Goal: Manage account settings

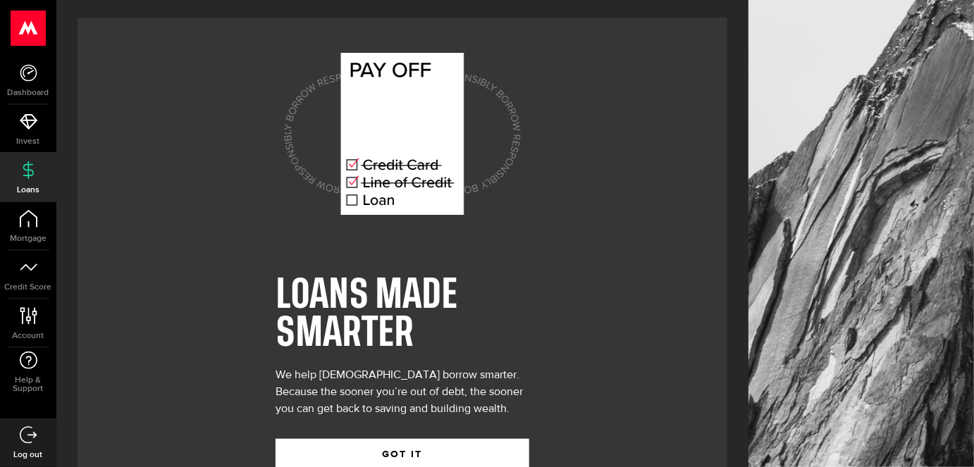
click at [653, 208] on div "LOANS MADE SMARTER We help [DEMOGRAPHIC_DATA] borrow smarter. Because the soone…" at bounding box center [403, 254] width 650 height 472
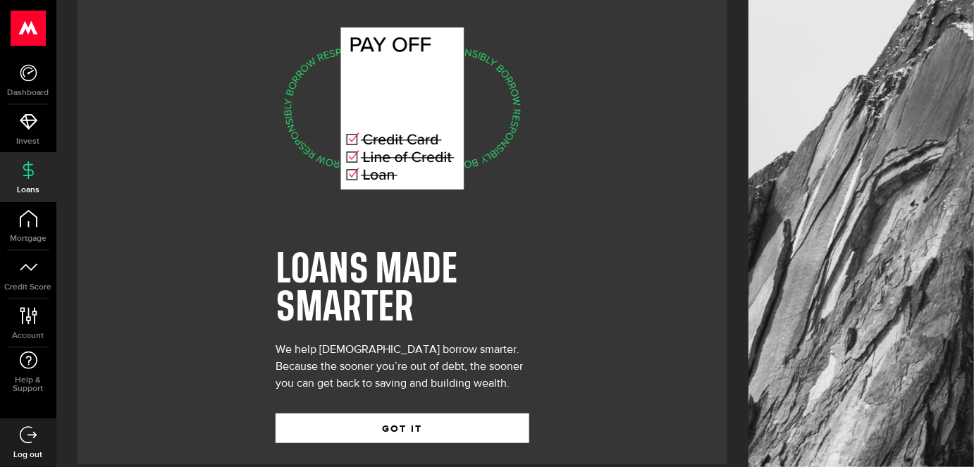
scroll to position [114, 0]
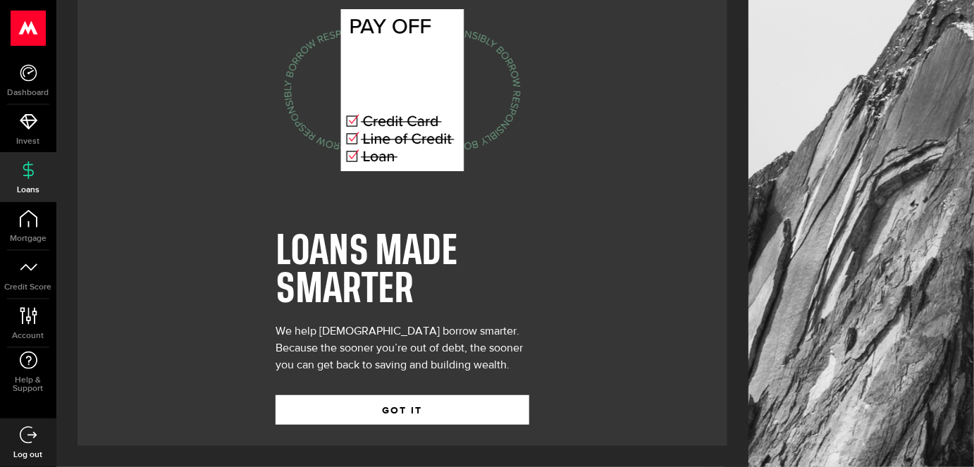
click at [653, 208] on div "LOANS MADE SMARTER We help [DEMOGRAPHIC_DATA] borrow smarter. Because the soone…" at bounding box center [403, 210] width 650 height 472
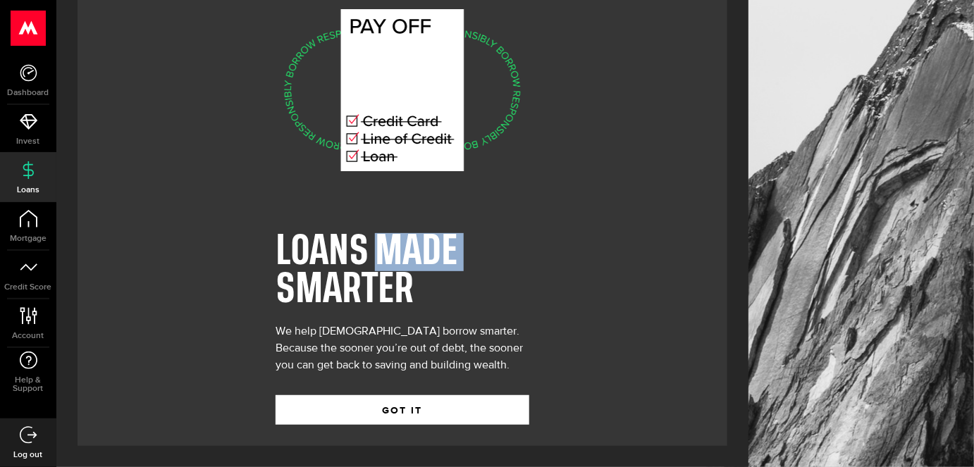
click at [653, 208] on div "LOANS MADE SMARTER We help [DEMOGRAPHIC_DATA] borrow smarter. Because the soone…" at bounding box center [403, 210] width 650 height 472
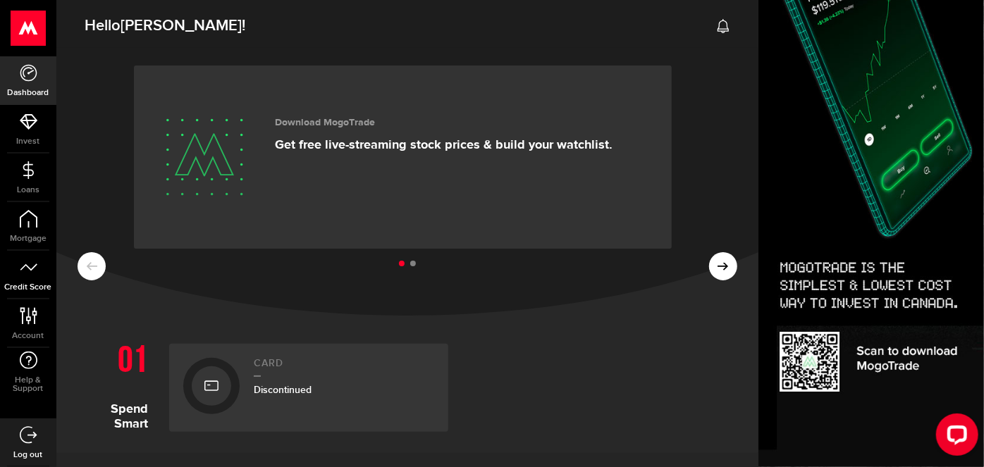
click at [25, 273] on icon at bounding box center [29, 268] width 18 height 18
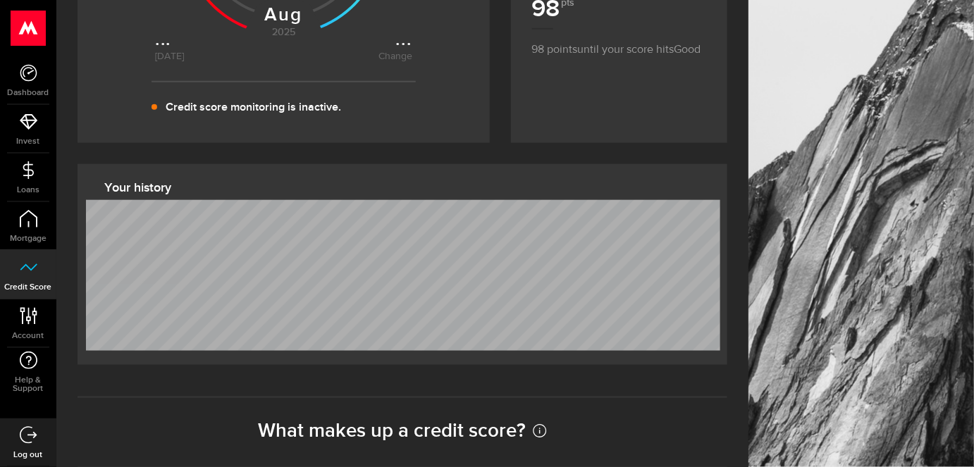
scroll to position [487, 0]
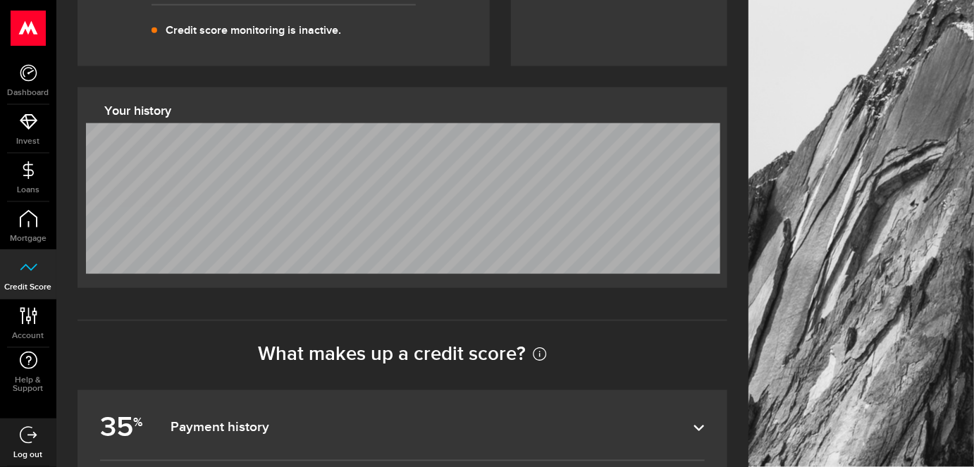
click at [793, 55] on div at bounding box center [862, 172] width 226 height 1364
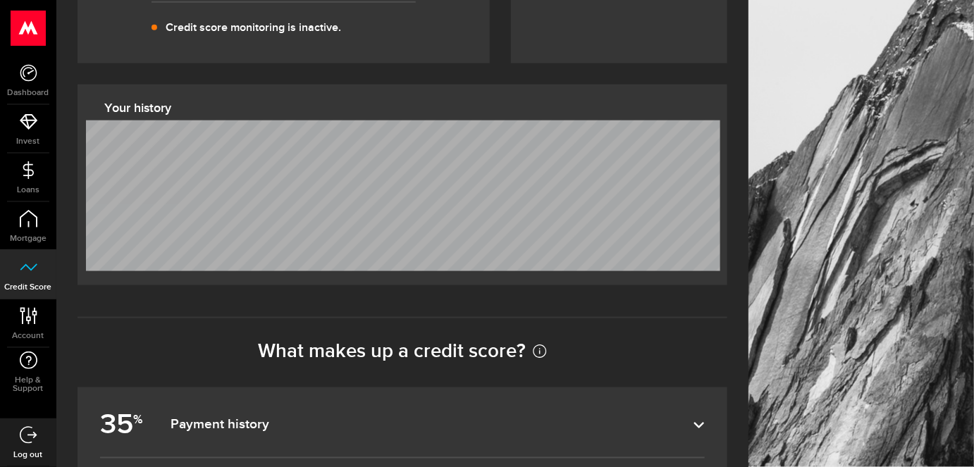
click at [793, 55] on div at bounding box center [862, 169] width 226 height 1364
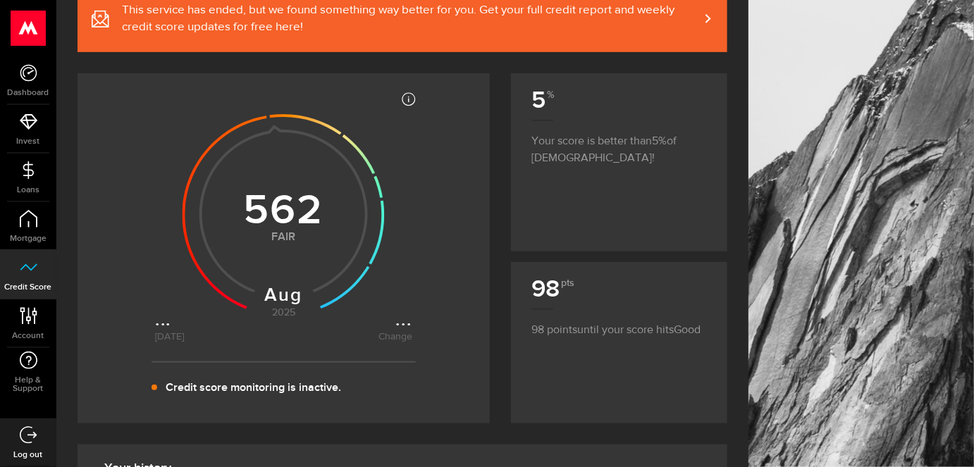
scroll to position [154, 0]
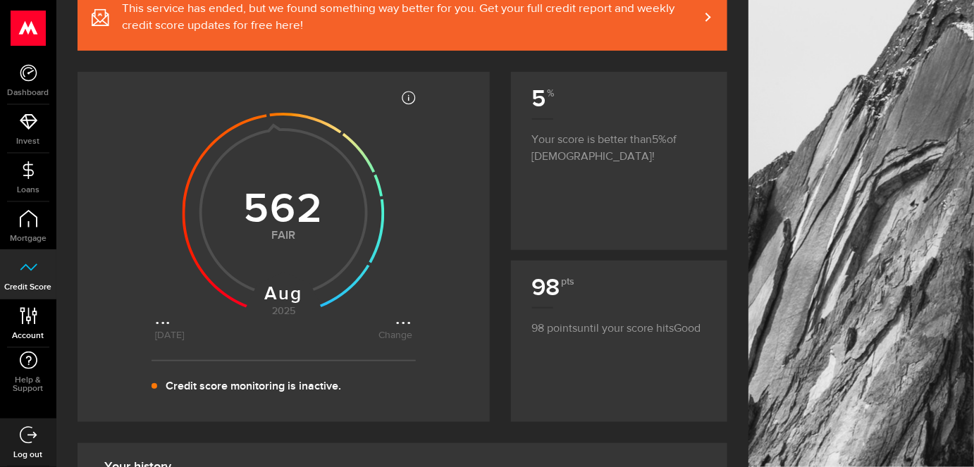
click at [26, 310] on icon at bounding box center [28, 316] width 19 height 18
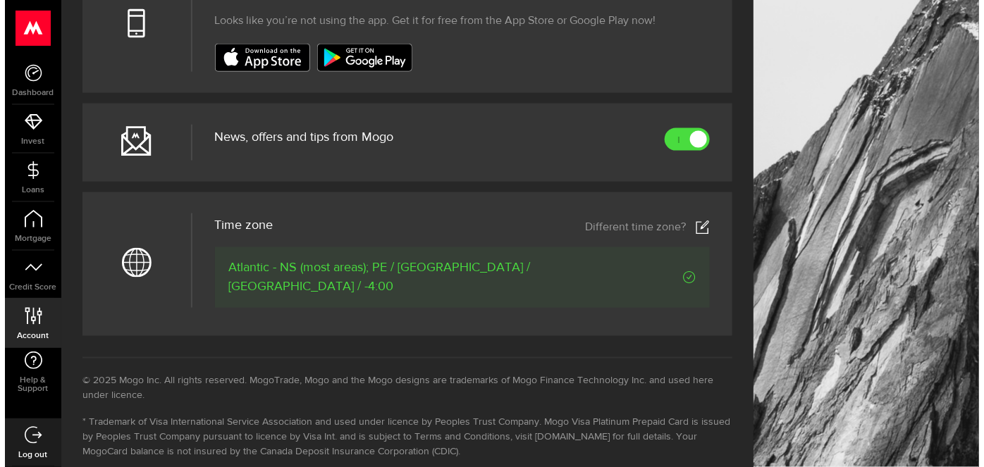
scroll to position [641, 0]
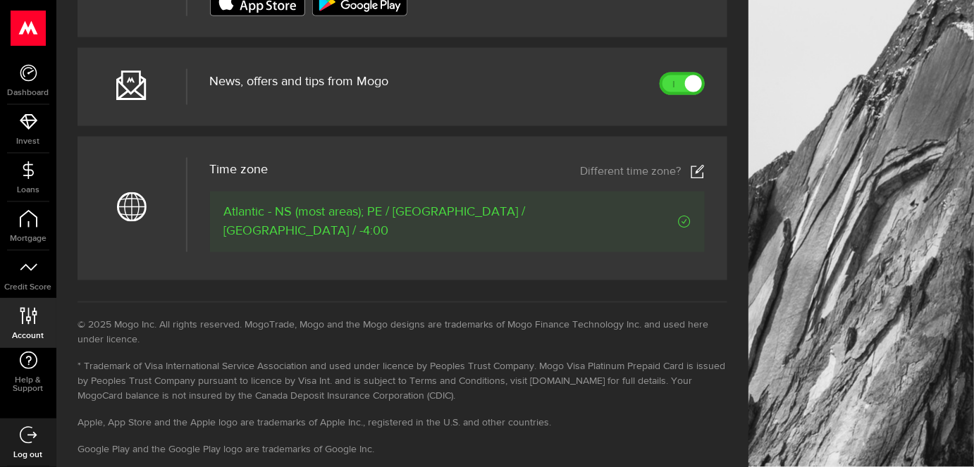
click at [681, 95] on link at bounding box center [682, 84] width 45 height 23
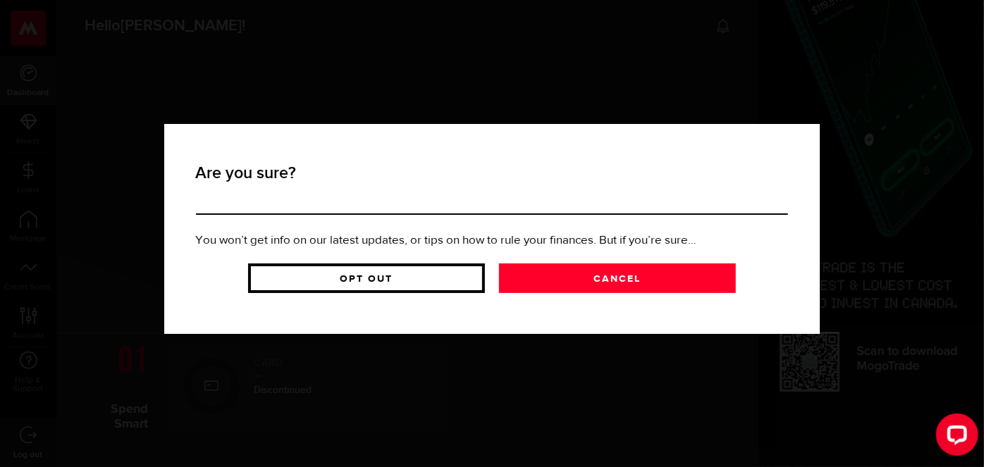
click at [319, 293] on link "Opt Out" at bounding box center [366, 279] width 237 height 30
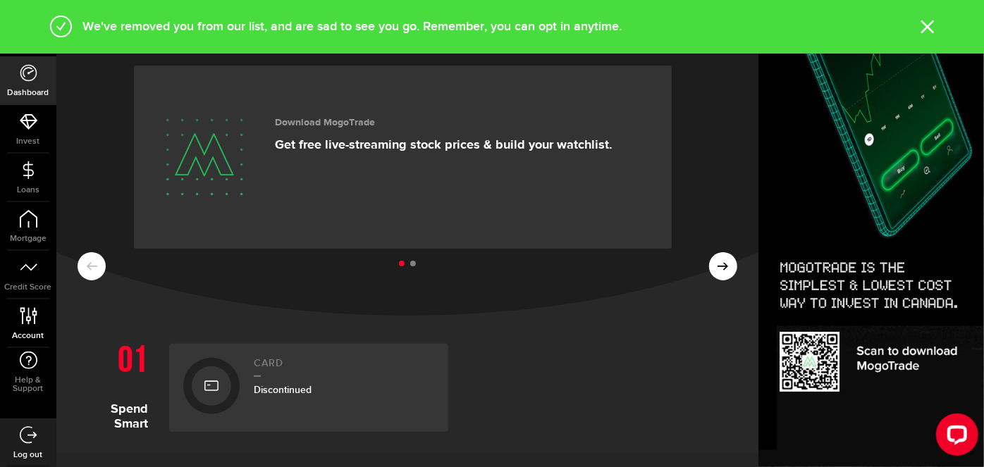
click at [45, 314] on link "Account Compte" at bounding box center [28, 324] width 56 height 48
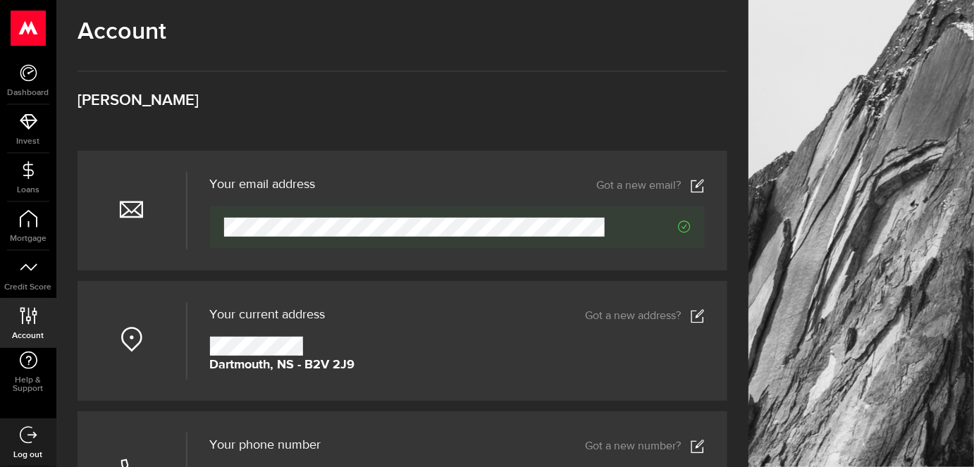
click at [704, 185] on header "Votre adresse courriel Your email address Got a new email?" at bounding box center [458, 186] width 496 height 20
click at [704, 192] on use at bounding box center [698, 185] width 13 height 13
click at [30, 75] on icon at bounding box center [29, 73] width 18 height 18
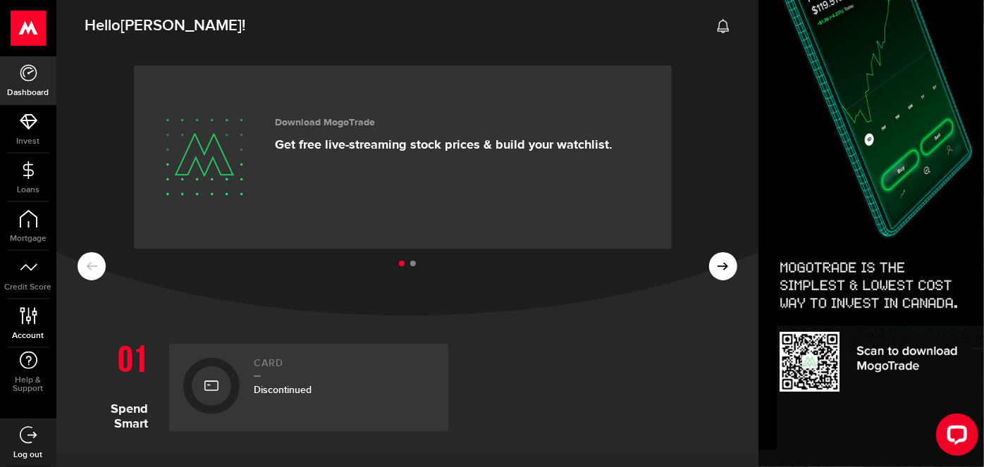
click at [34, 314] on icon at bounding box center [28, 316] width 19 height 18
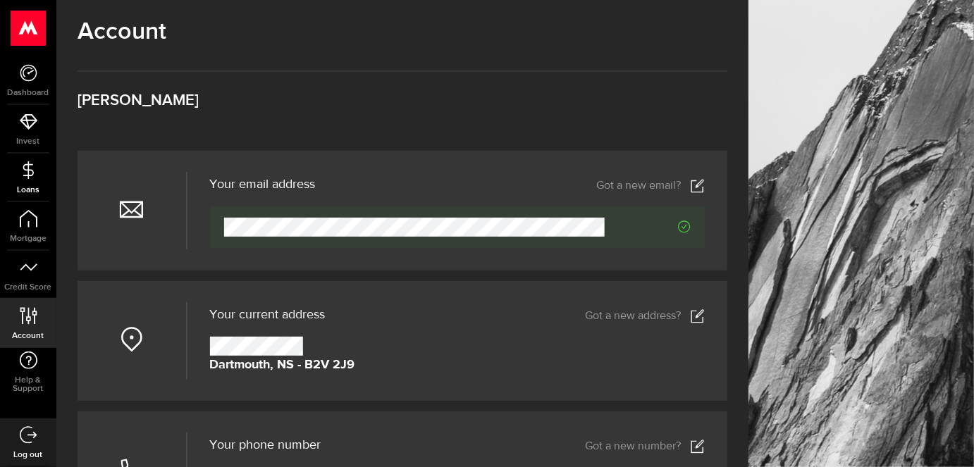
click at [28, 184] on link "Loans" at bounding box center [28, 178] width 56 height 48
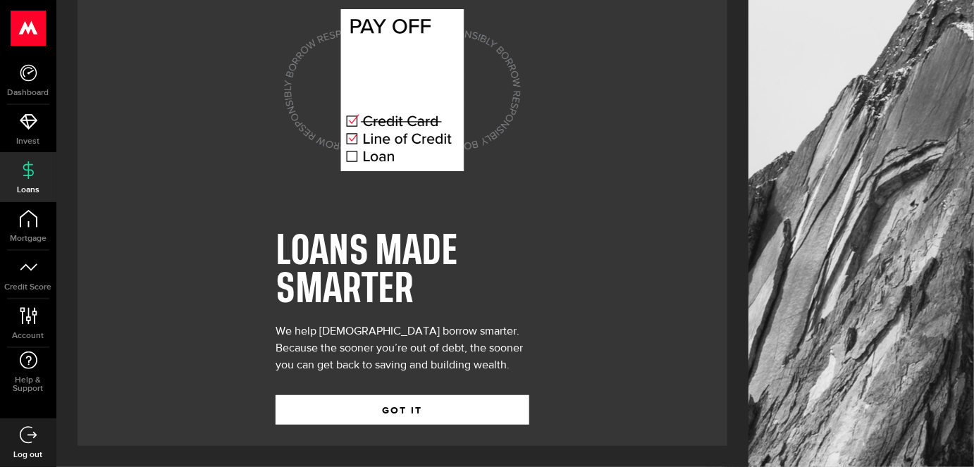
scroll to position [88, 0]
click at [35, 83] on link "Dashboard" at bounding box center [28, 80] width 56 height 48
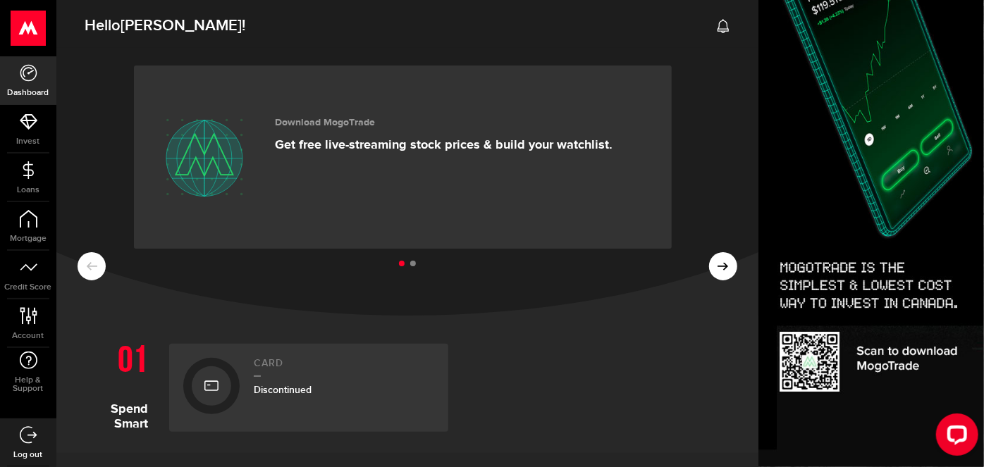
click at [716, 23] on icon at bounding box center [723, 26] width 14 height 14
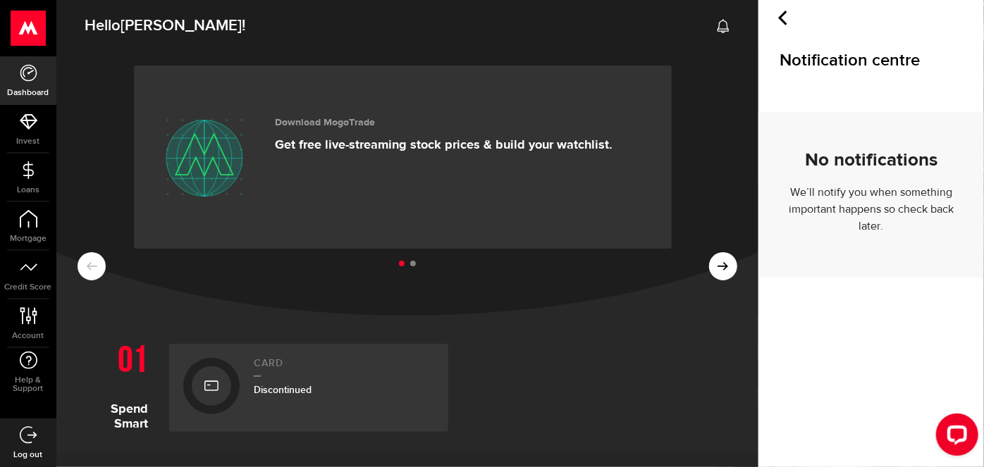
click at [31, 438] on icon at bounding box center [29, 436] width 18 height 18
